Goal: Task Accomplishment & Management: Manage account settings

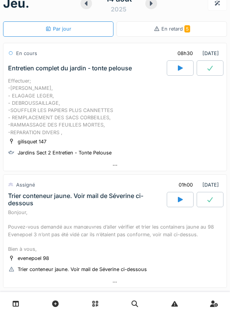
scroll to position [13, 0]
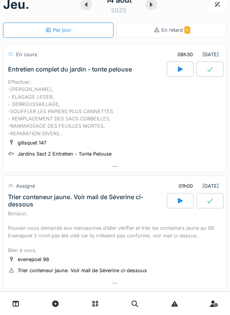
click at [175, 73] on div at bounding box center [180, 69] width 27 height 15
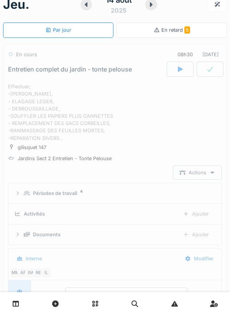
scroll to position [27, 0]
